Goal: Task Accomplishment & Management: Complete application form

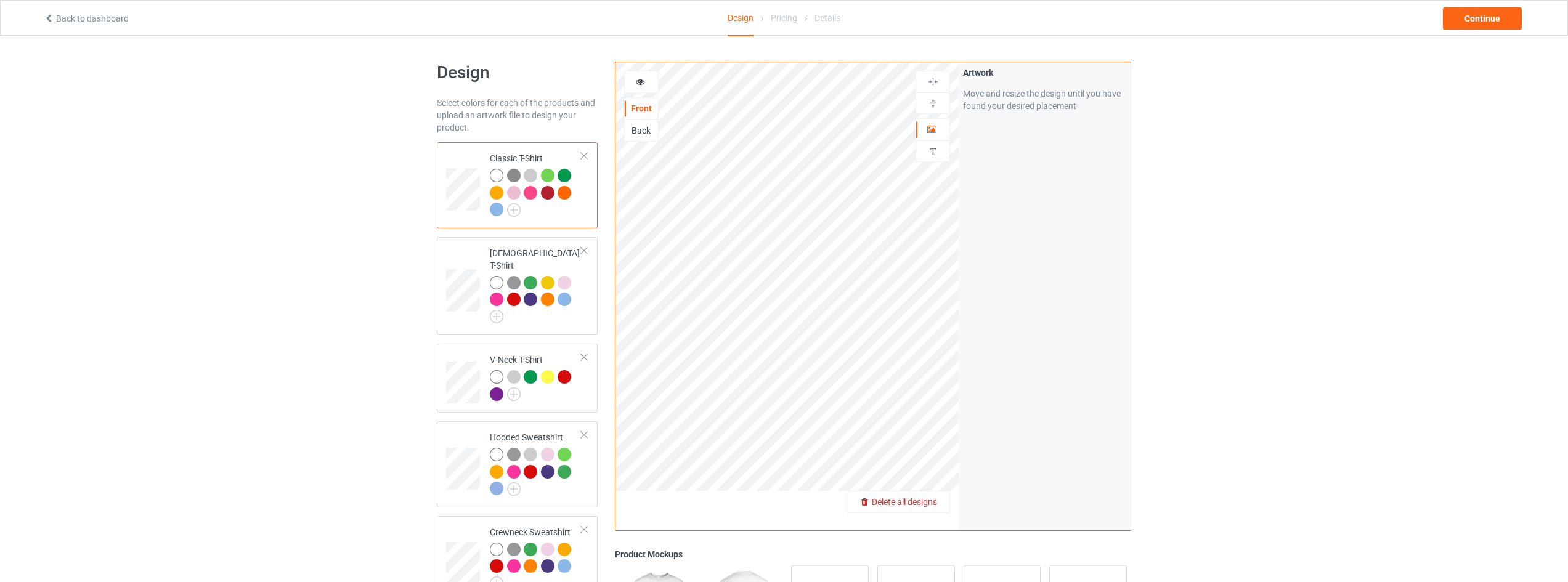
click at [926, 504] on span "Delete all designs" at bounding box center [904, 503] width 65 height 10
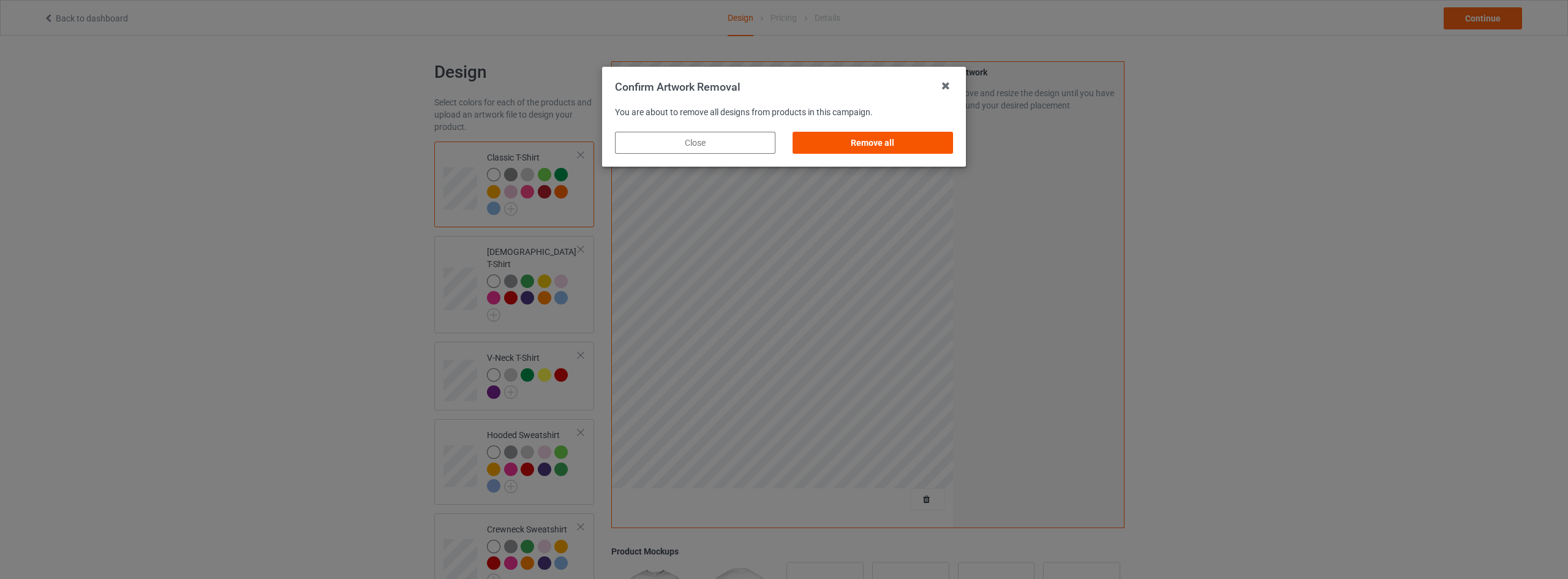
click at [887, 150] on div "Remove all" at bounding box center [873, 142] width 160 height 22
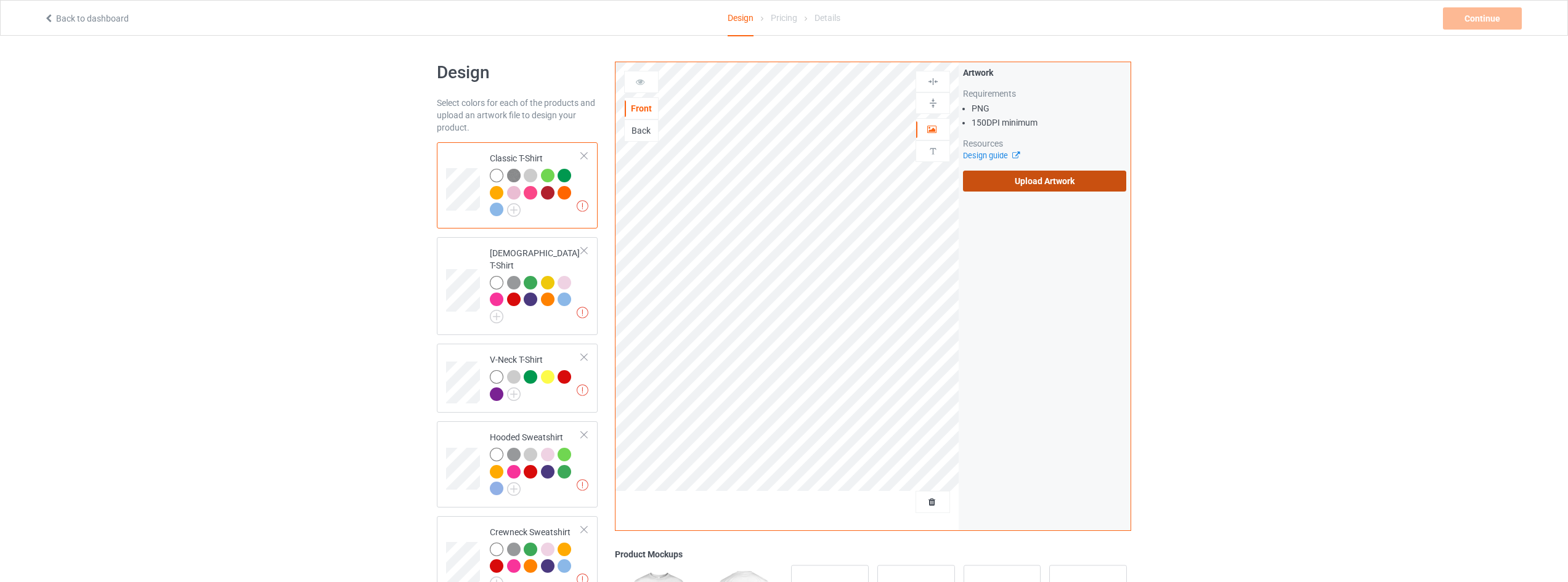
click at [1037, 180] on label "Upload Artwork" at bounding box center [1045, 180] width 163 height 21
click at [0, 0] on input "Upload Artwork" at bounding box center [0, 0] width 0 height 0
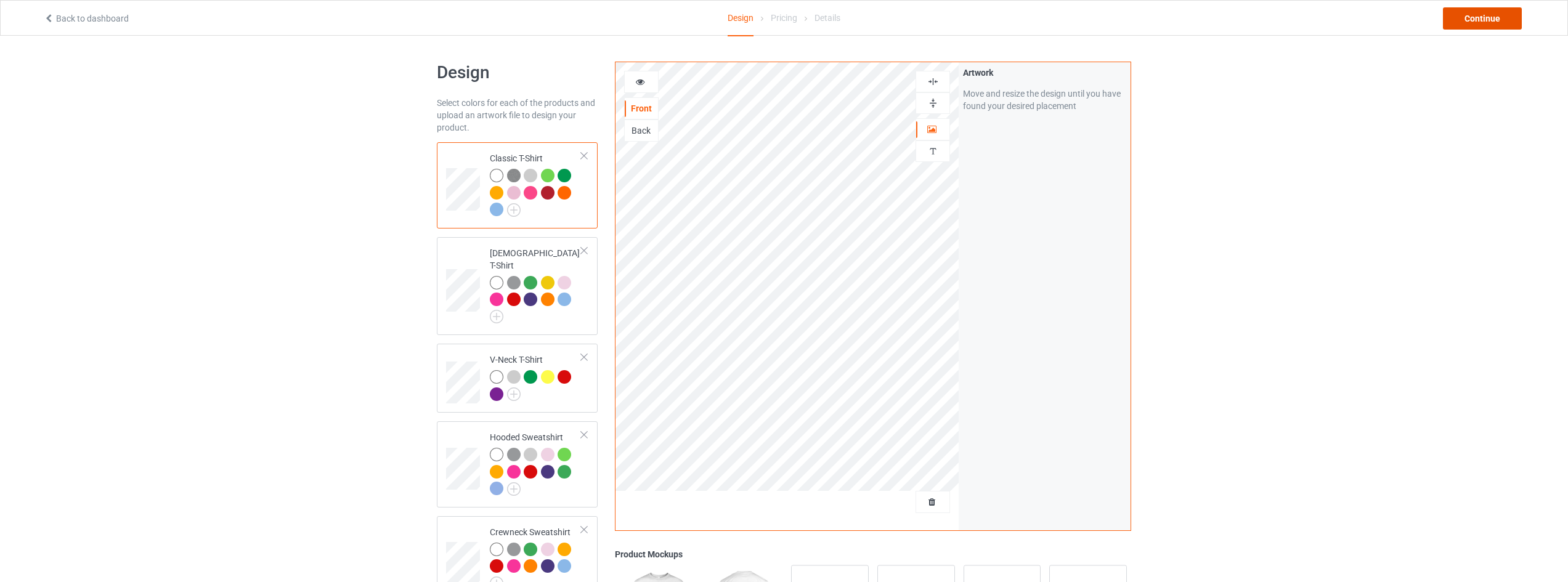
click at [1493, 24] on div "Continue" at bounding box center [1483, 18] width 79 height 22
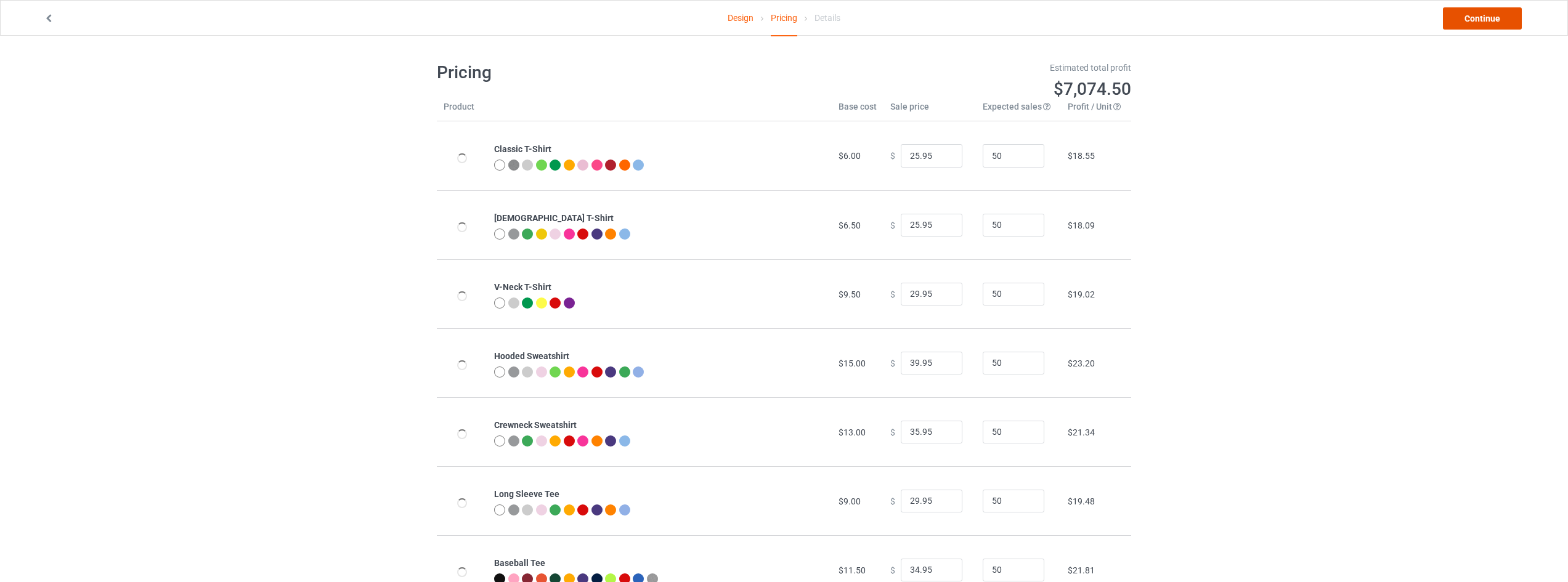
click at [1488, 17] on link "Continue" at bounding box center [1483, 18] width 79 height 22
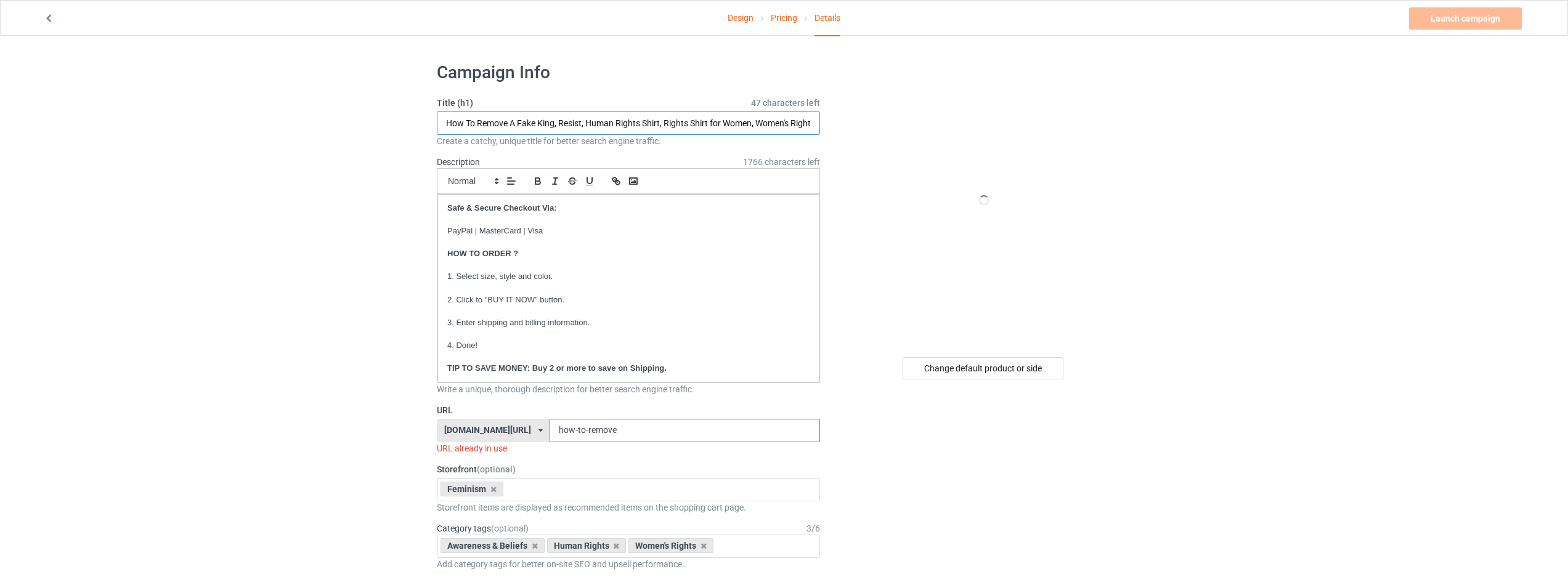
click at [553, 122] on input "How To Remove A Fake King, Resist, Human Rights Shirt, Rights Shirt for Women, …" at bounding box center [628, 123] width 383 height 24
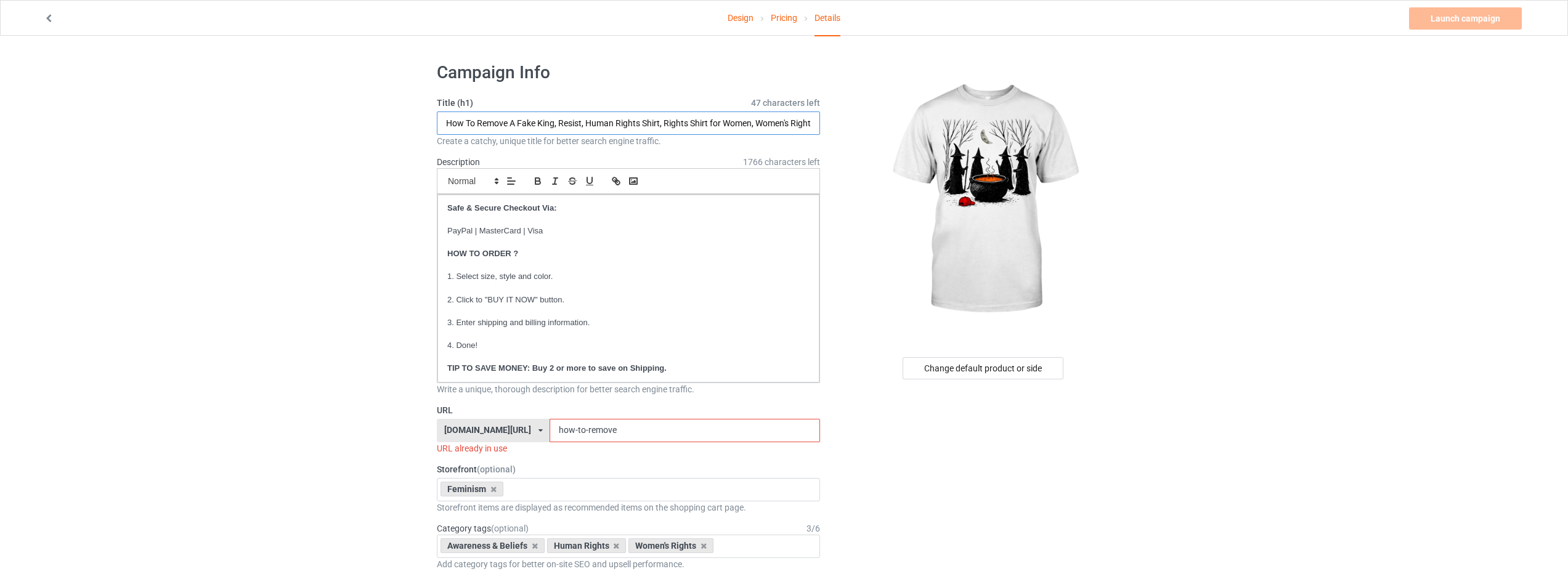
drag, startPoint x: 581, startPoint y: 122, endPoint x: 62, endPoint y: 122, distance: 519.0
paste input "alloween Witches Cauldron Red Hat"
type input "[DATE] Witches Cauldron Red Hat, Human Rights Shirt, Rights Shirt for Women, Wo…"
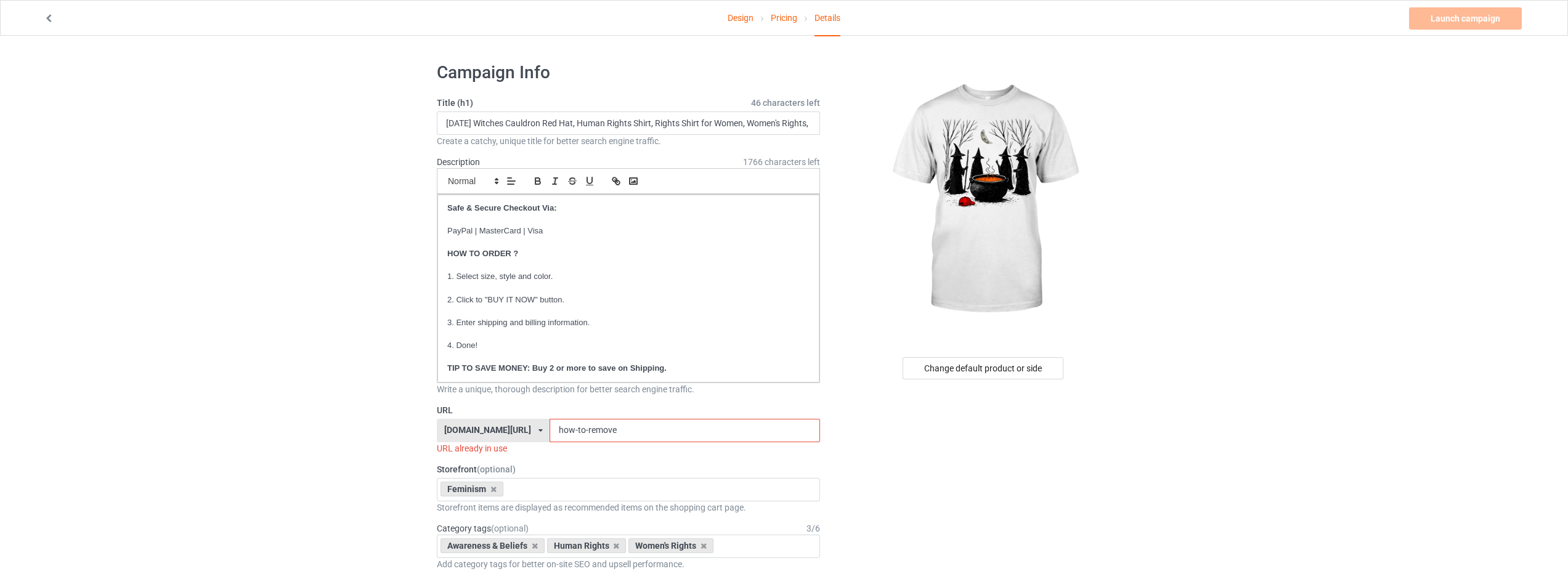
drag, startPoint x: 624, startPoint y: 427, endPoint x: 727, endPoint y: 400, distance: 106.5
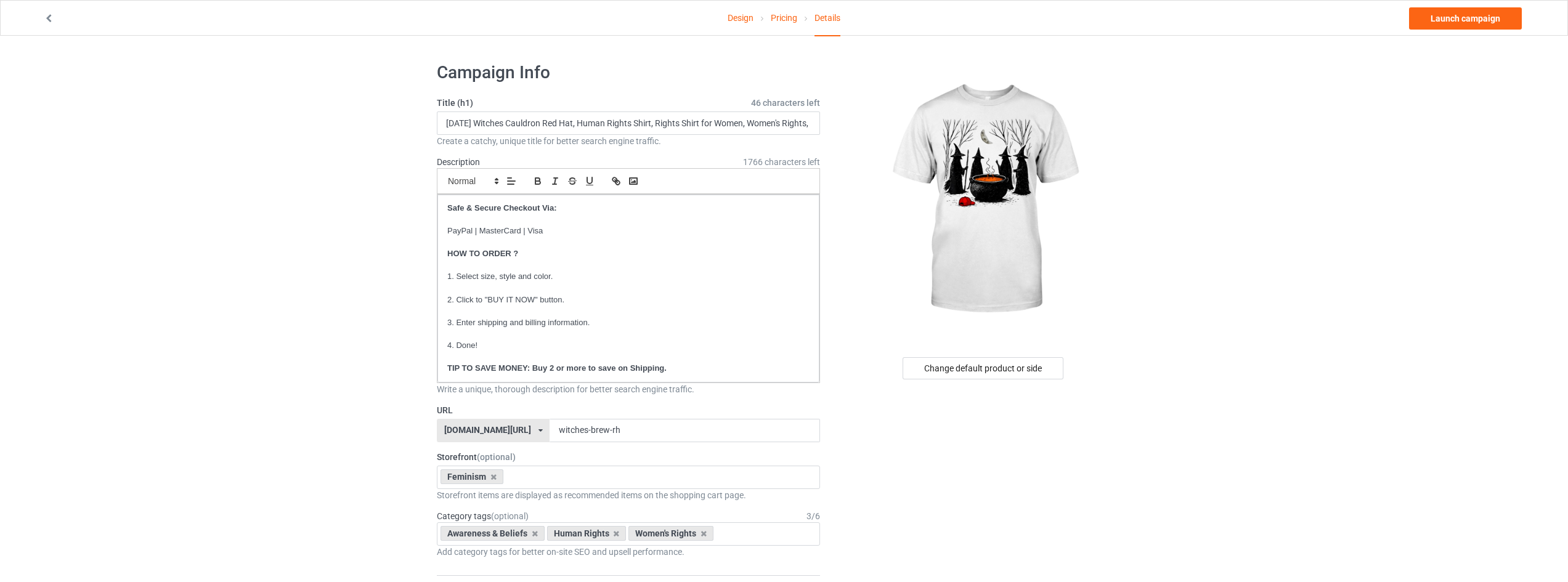
drag, startPoint x: 621, startPoint y: 430, endPoint x: 705, endPoint y: 430, distance: 84.0
click at [705, 430] on input "witches-brew-rh" at bounding box center [684, 430] width 270 height 24
type input "witches-brew-hlw"
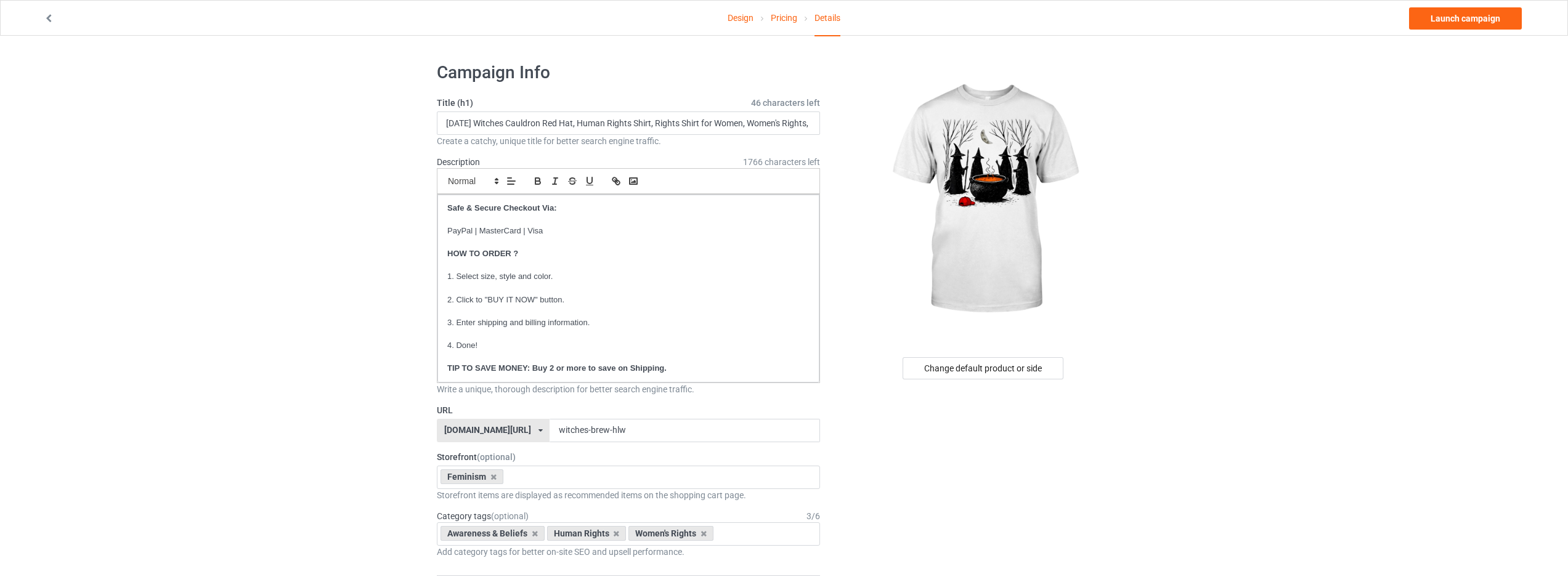
click at [532, 124] on input "[DATE] Witches Cauldron Red Hat, Human Rights Shirt, Rights Shirt for Women, Wo…" at bounding box center [628, 123] width 383 height 24
click at [555, 120] on input "[DATE] Witches Cauldron Red Hat, Human Rights Shirt, Rights Shirt for Women, Wo…" at bounding box center [628, 123] width 383 height 24
drag, startPoint x: 588, startPoint y: 122, endPoint x: 364, endPoint y: 122, distance: 224.0
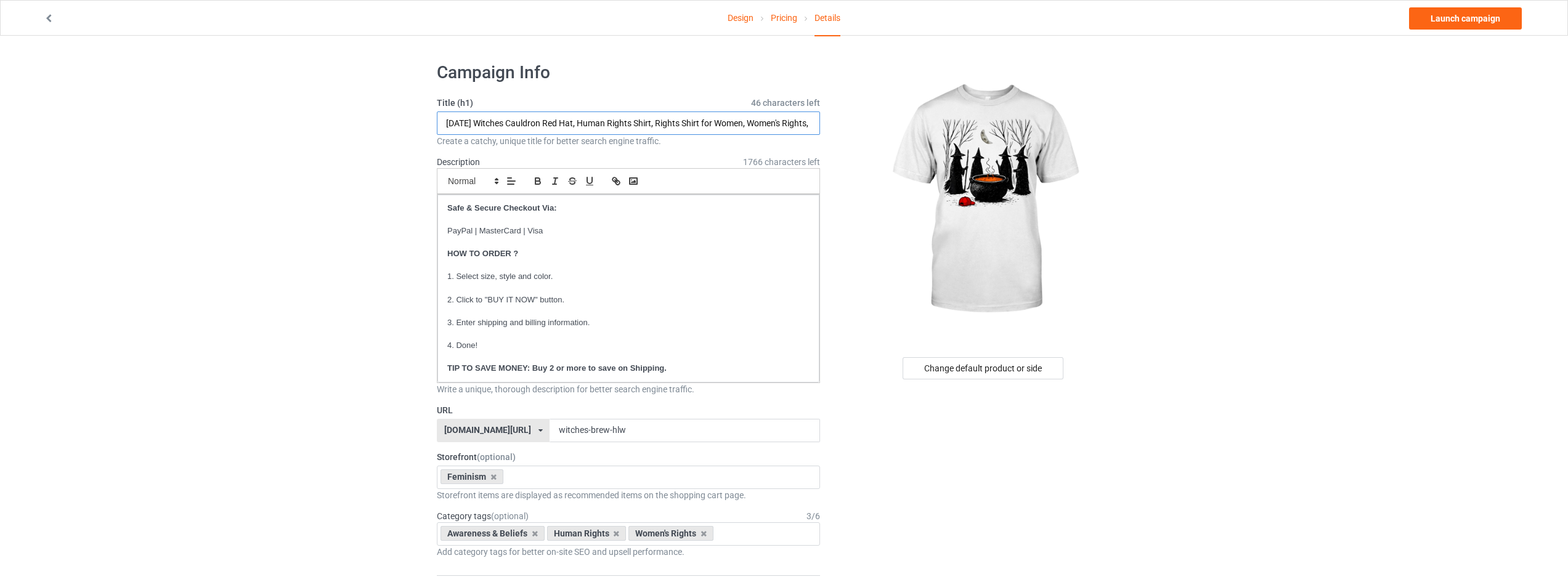
paste input "Red Hat Cauldron"
type input "[DATE] Witches Red Hat Cauldron, Human Rights Shirt, Rights Shirt for Women, Wo…"
click at [1458, 19] on link "Launch campaign" at bounding box center [1466, 18] width 113 height 22
